Goal: Task Accomplishment & Management: Manage account settings

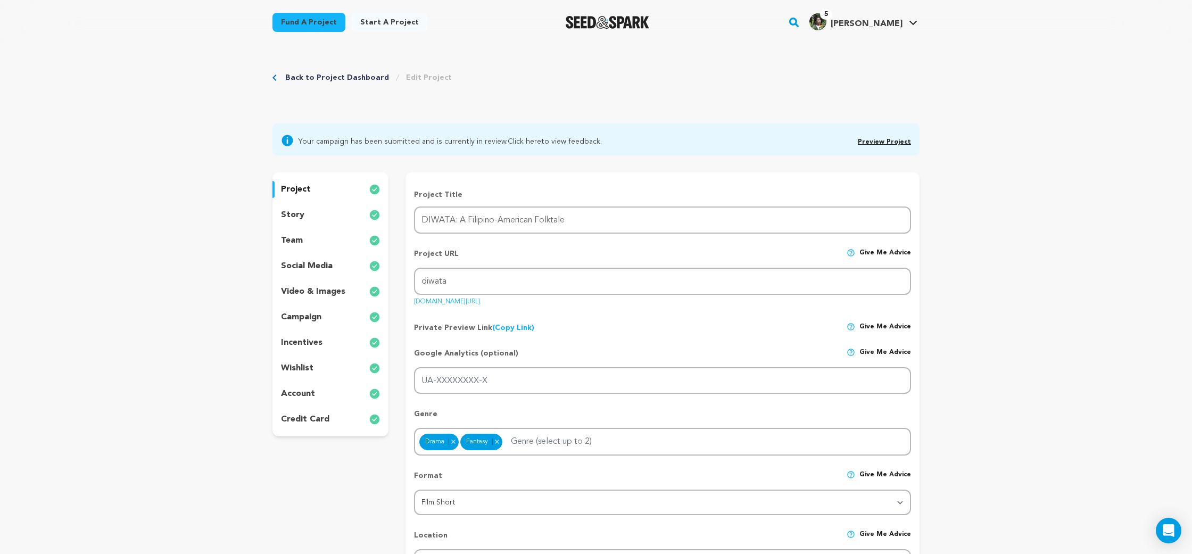
click at [891, 143] on link "Preview Project" at bounding box center [884, 142] width 53 height 6
click at [329, 211] on div "story" at bounding box center [330, 214] width 116 height 17
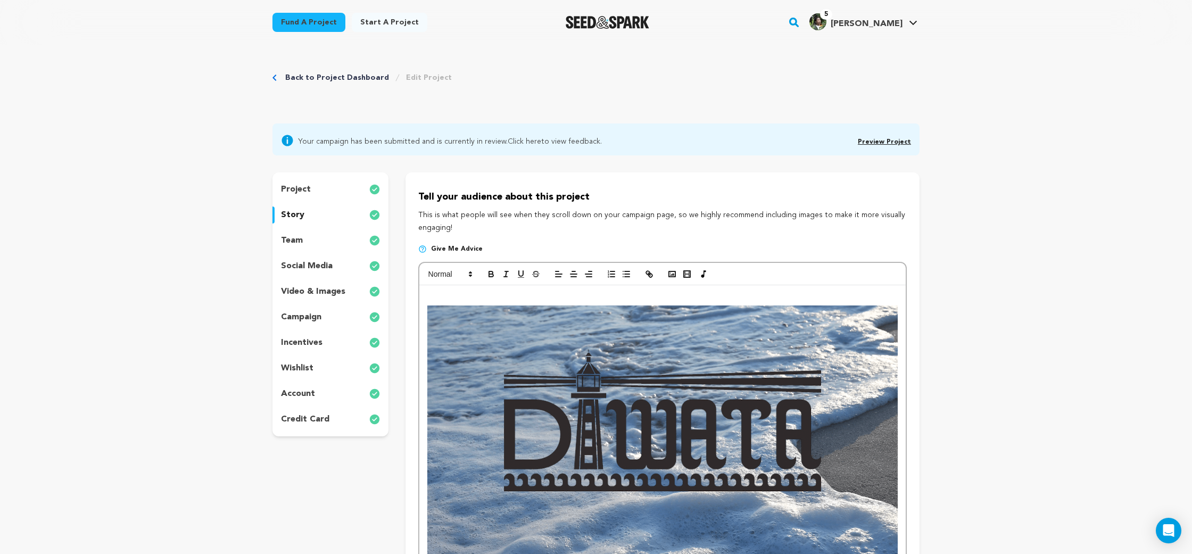
scroll to position [148, 0]
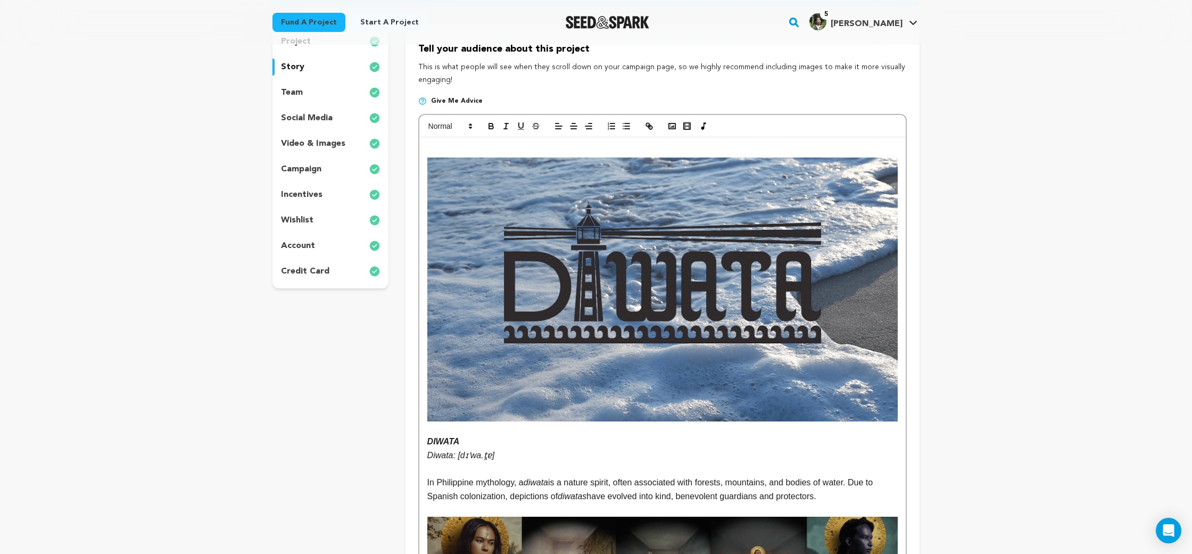
click at [332, 199] on div "incentives" at bounding box center [330, 194] width 116 height 17
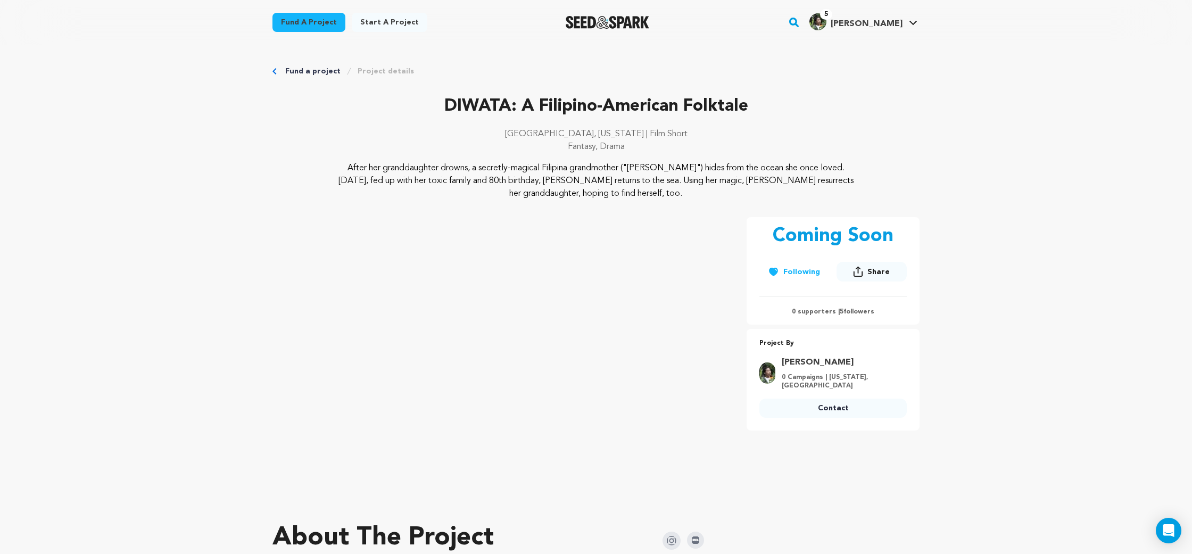
click at [867, 311] on p "0 supporters | 5 followers" at bounding box center [832, 311] width 147 height 9
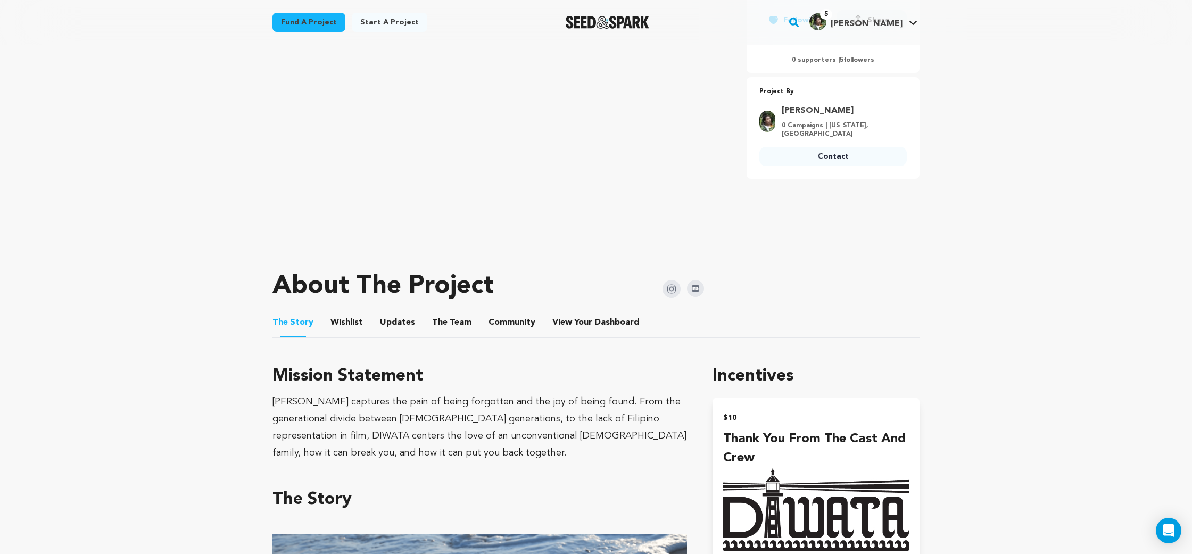
scroll to position [440, 0]
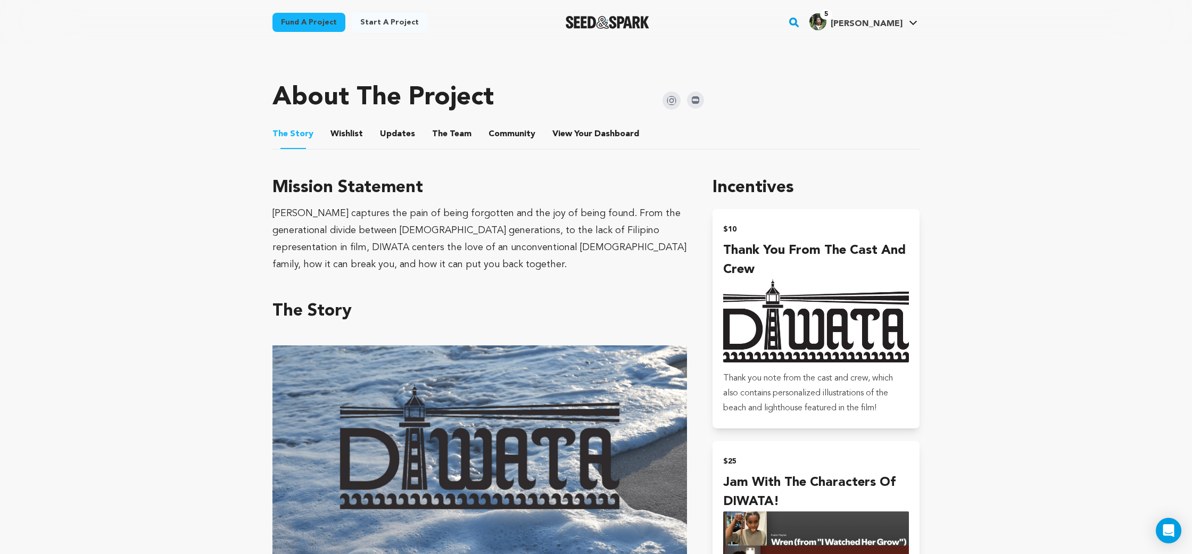
click at [507, 139] on button "Community" at bounding box center [512, 136] width 26 height 26
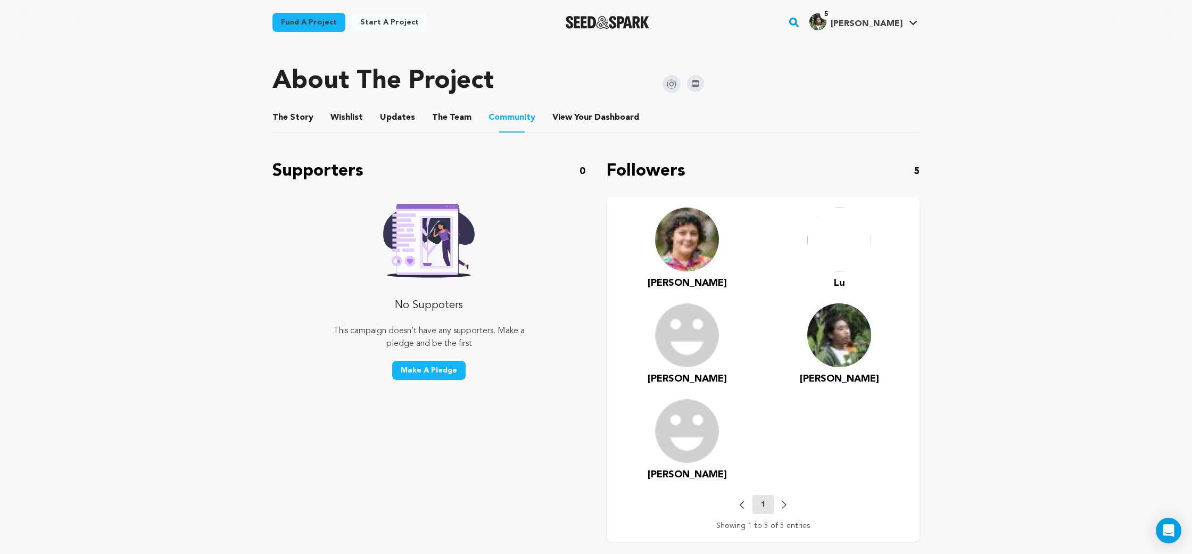
scroll to position [460, 0]
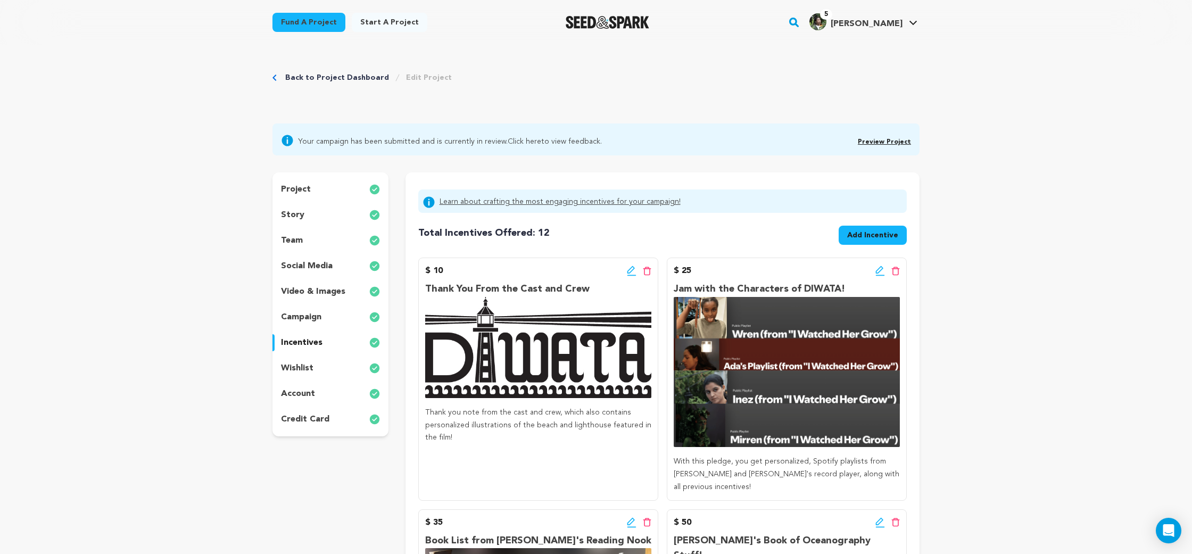
click at [893, 144] on link "Preview Project" at bounding box center [884, 142] width 53 height 6
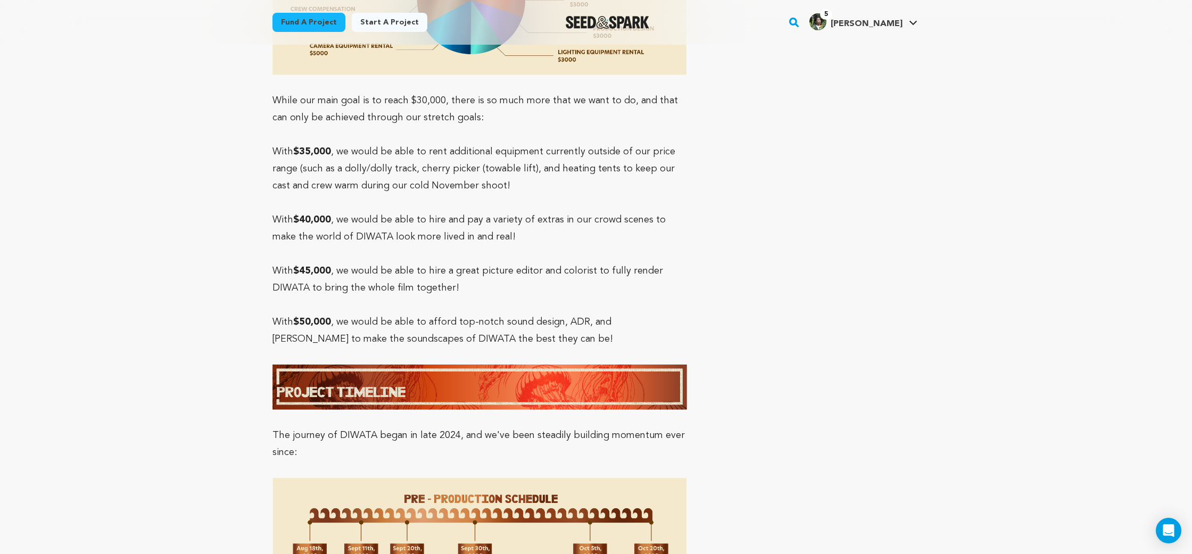
scroll to position [5989, 0]
